Goal: Check status

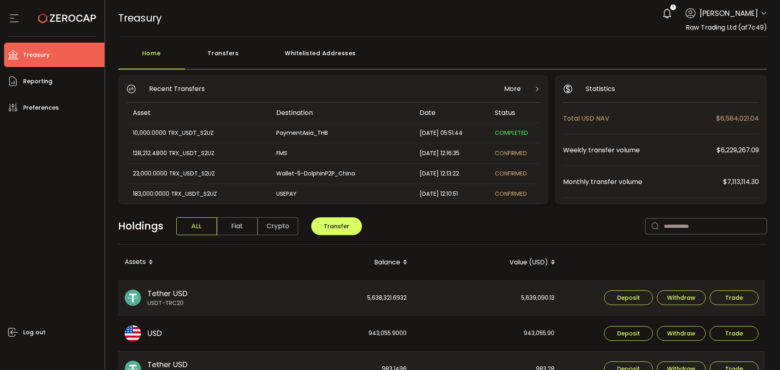
scroll to position [41, 0]
click at [232, 54] on div "Transfers" at bounding box center [223, 57] width 77 height 24
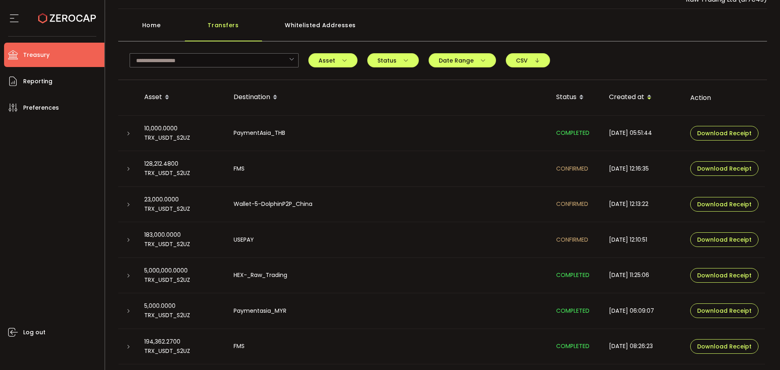
scroll to position [56, 0]
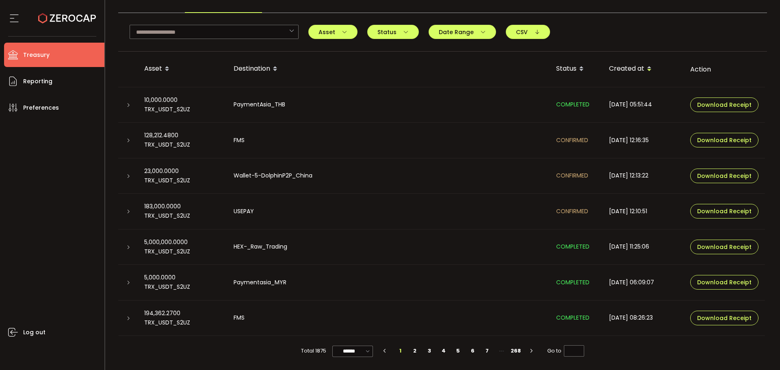
click at [129, 247] on icon at bounding box center [128, 247] width 5 height 5
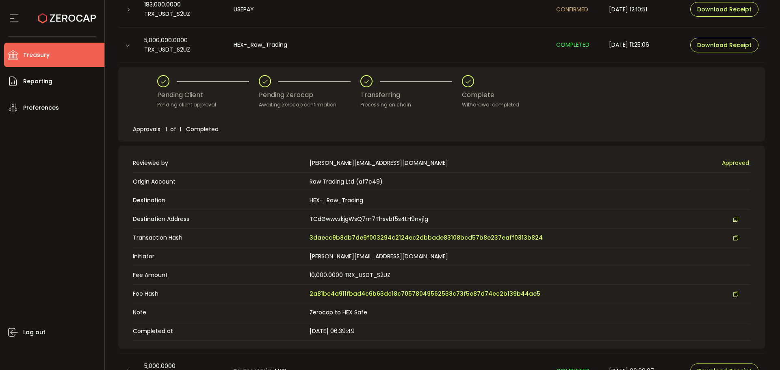
scroll to position [260, 0]
click at [346, 237] on span "3daecc9b8db7de9f003294c2124ec2dbbade83108bcd57b8e237eaff0313b824" at bounding box center [426, 236] width 233 height 9
